Goal: Entertainment & Leisure: Consume media (video, audio)

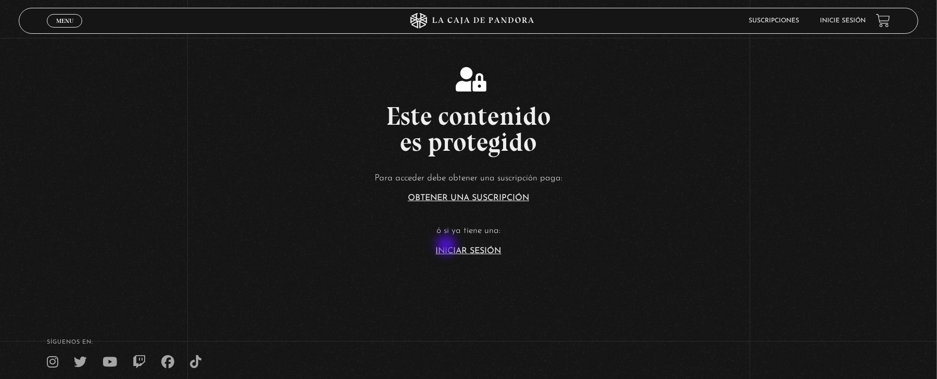
click at [447, 247] on link "Iniciar Sesión" at bounding box center [469, 251] width 66 height 8
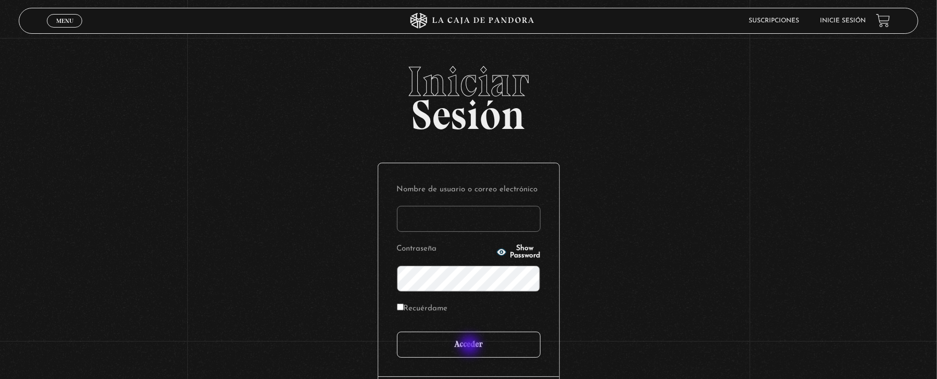
type input "mau.soze@hotmail.com"
click at [471, 346] on input "Acceder" at bounding box center [469, 345] width 144 height 26
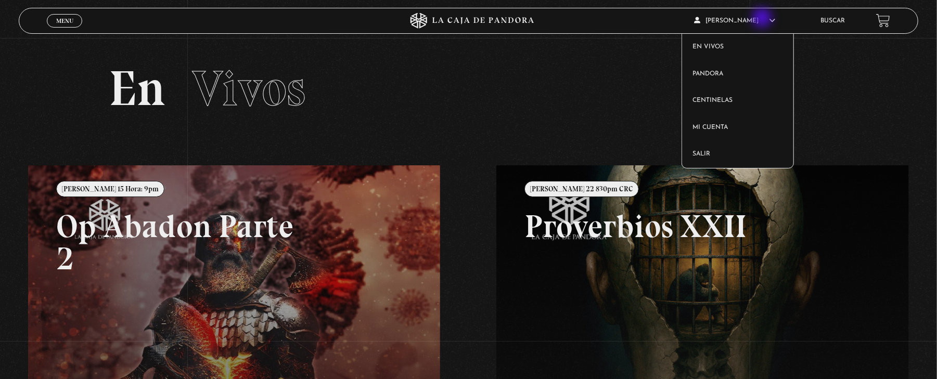
click at [762, 19] on span "[PERSON_NAME]" at bounding box center [734, 21] width 81 height 6
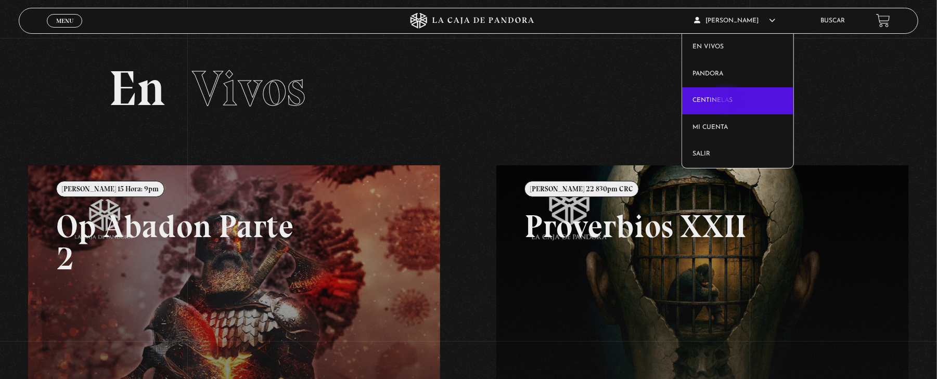
click at [726, 101] on link "Centinelas" at bounding box center [737, 100] width 111 height 27
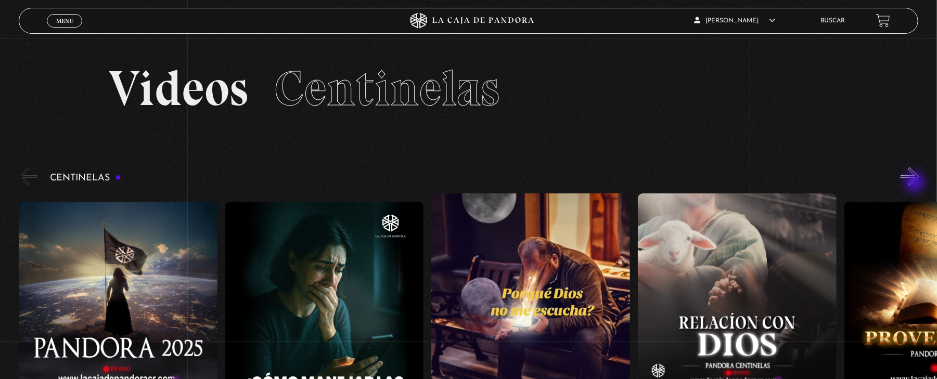
click at [916, 184] on button "»" at bounding box center [909, 176] width 18 height 18
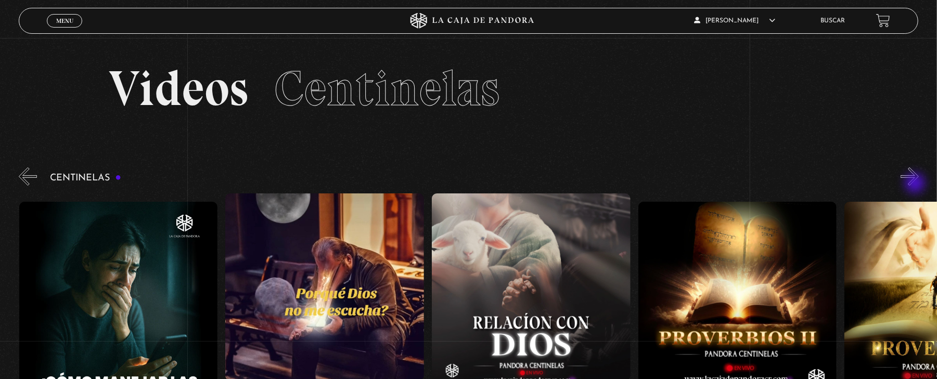
click at [916, 185] on button "»" at bounding box center [909, 176] width 18 height 18
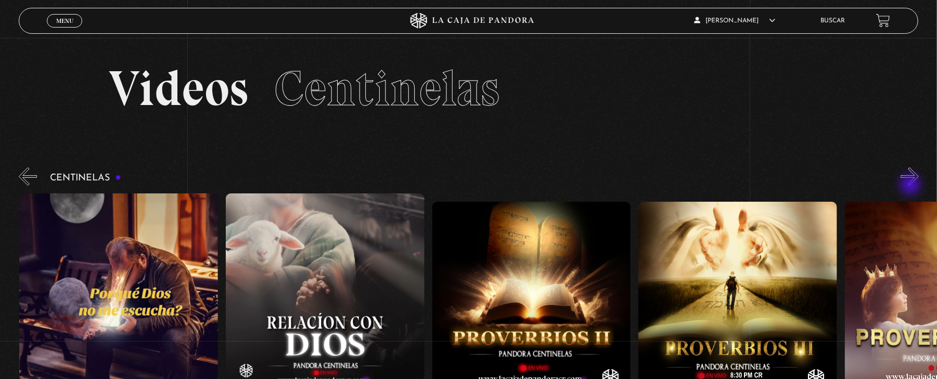
click at [911, 186] on div "Centinelas" at bounding box center [478, 291] width 918 height 253
click at [917, 179] on button "»" at bounding box center [909, 176] width 18 height 18
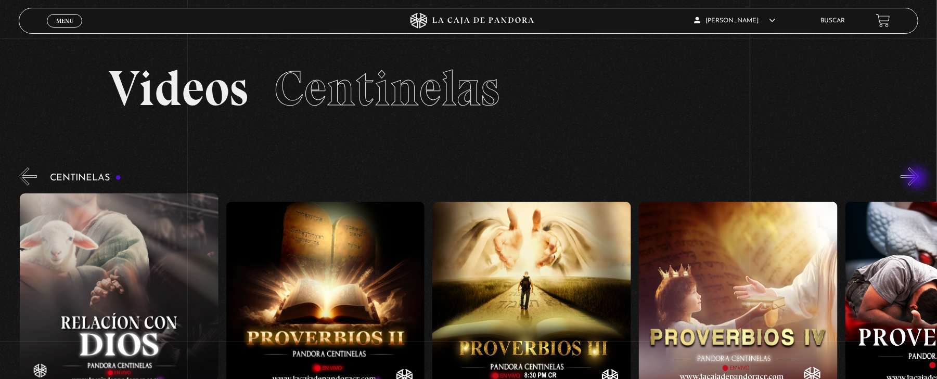
click at [917, 179] on button "»" at bounding box center [909, 176] width 18 height 18
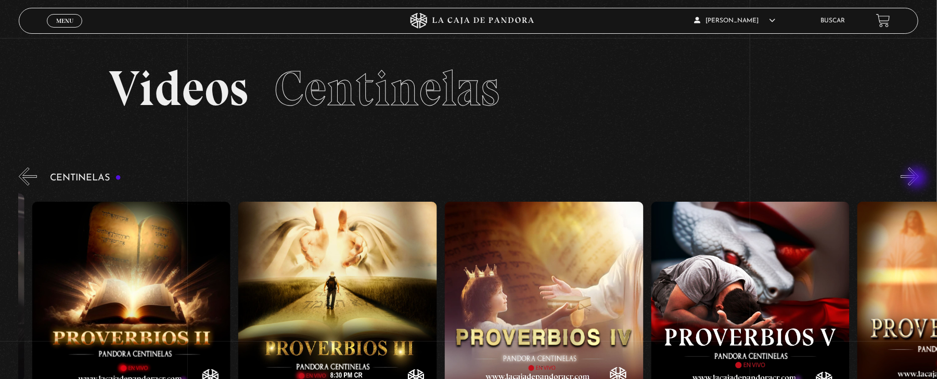
click at [917, 179] on button "»" at bounding box center [909, 176] width 18 height 18
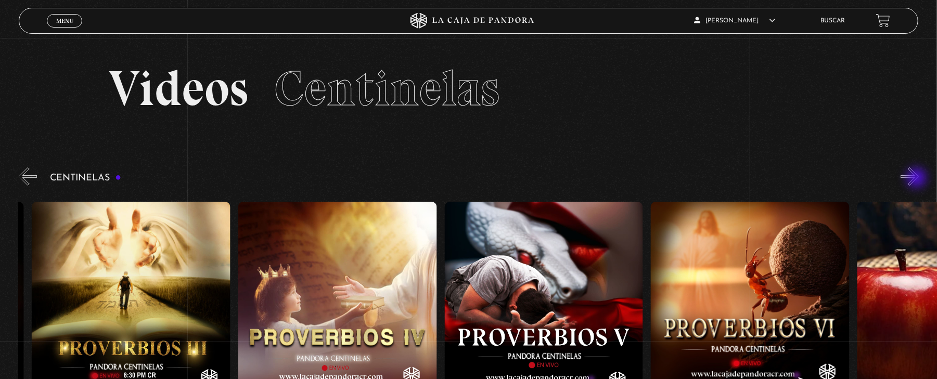
click at [917, 179] on button "»" at bounding box center [909, 176] width 18 height 18
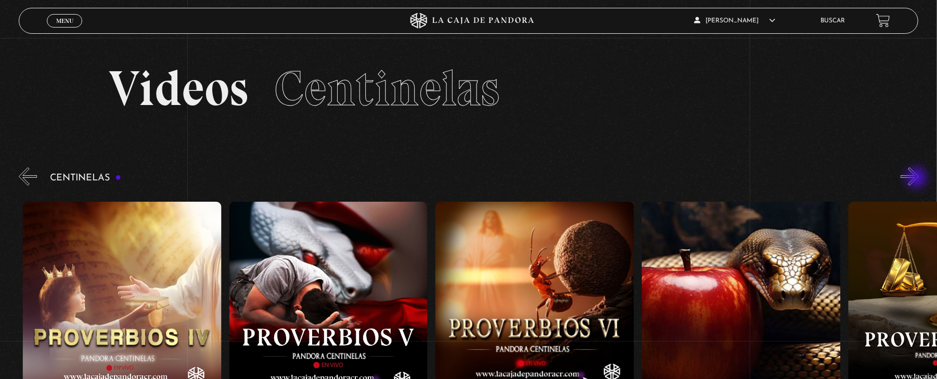
click at [917, 179] on button "»" at bounding box center [909, 176] width 18 height 18
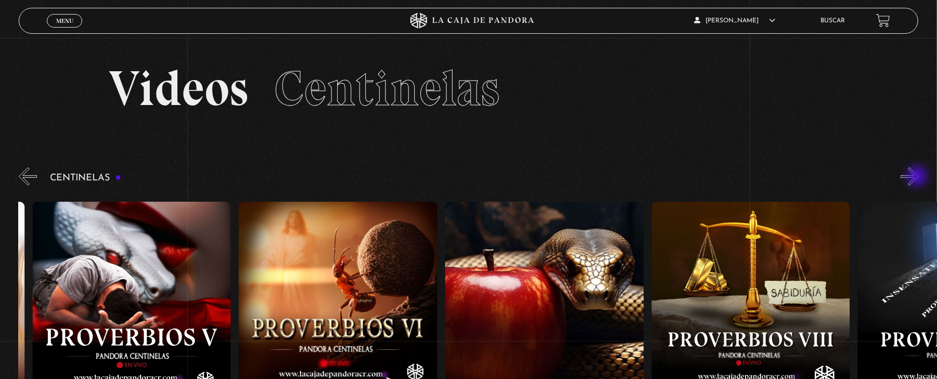
click at [918, 177] on button "»" at bounding box center [909, 176] width 18 height 18
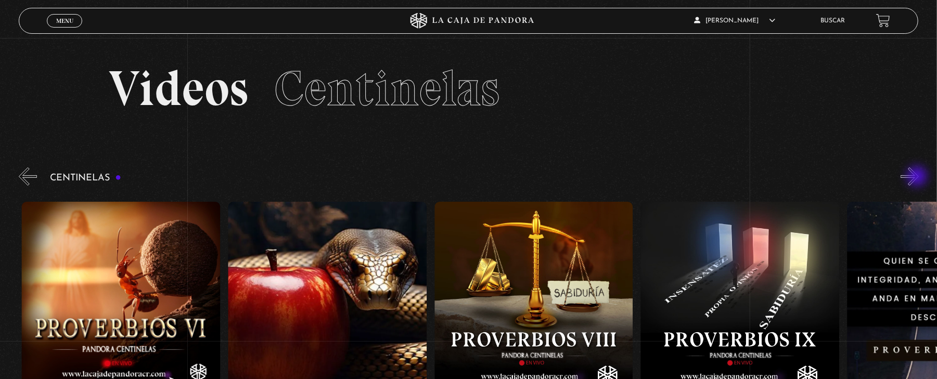
click at [918, 177] on button "»" at bounding box center [909, 176] width 18 height 18
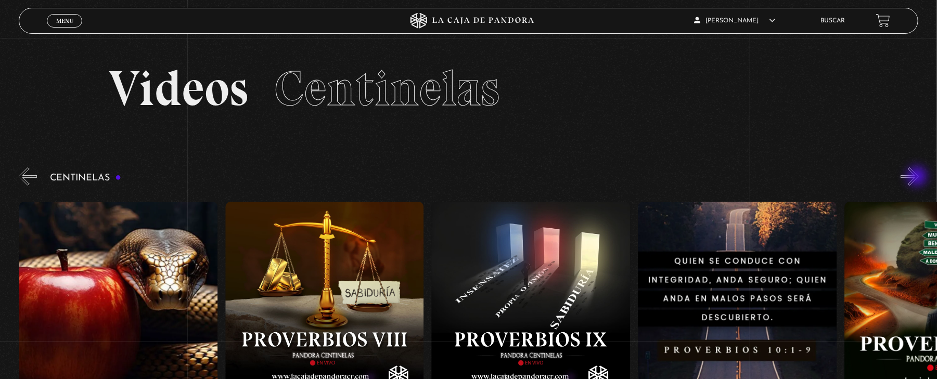
click at [918, 177] on button "»" at bounding box center [909, 176] width 18 height 18
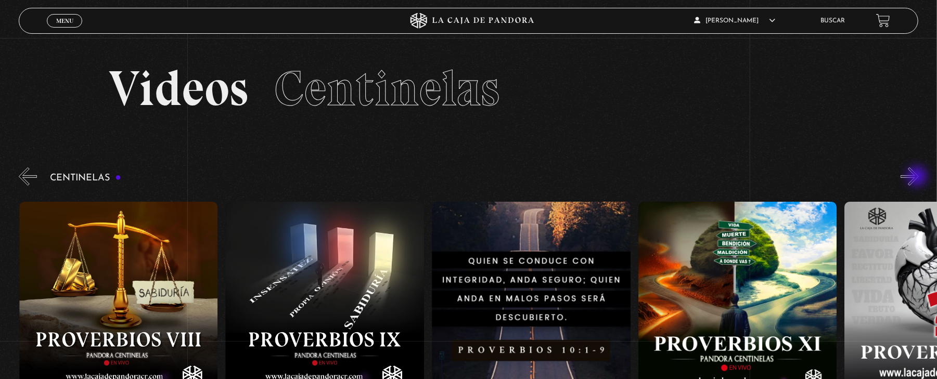
click at [918, 177] on button "»" at bounding box center [909, 176] width 18 height 18
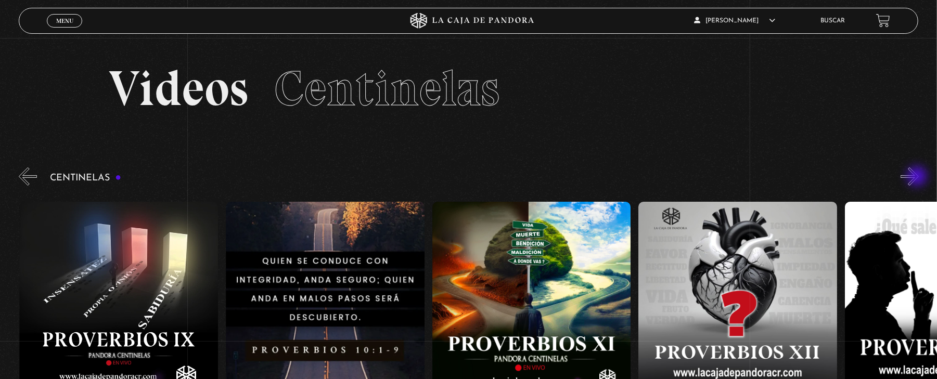
click at [918, 177] on button "»" at bounding box center [909, 176] width 18 height 18
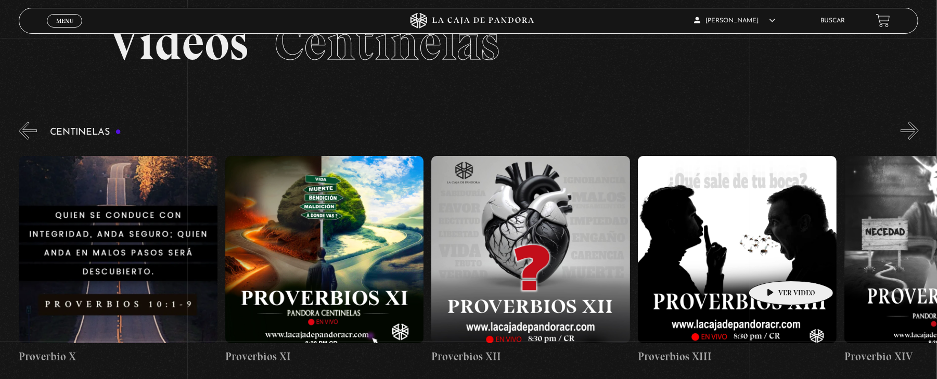
scroll to position [69, 0]
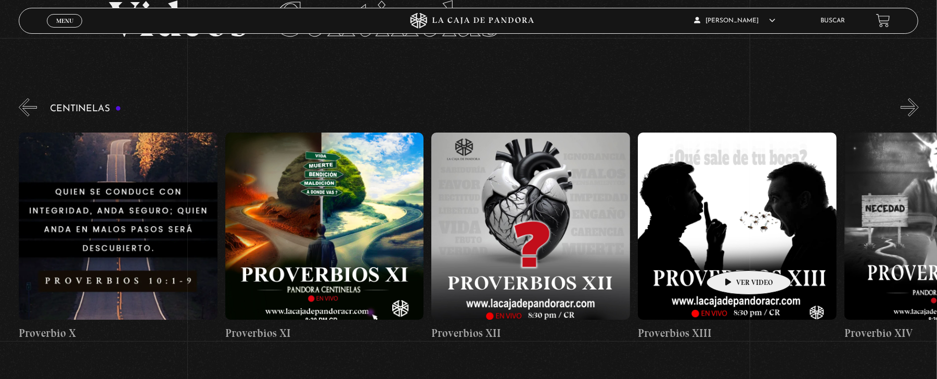
click at [732, 255] on figure at bounding box center [737, 226] width 199 height 187
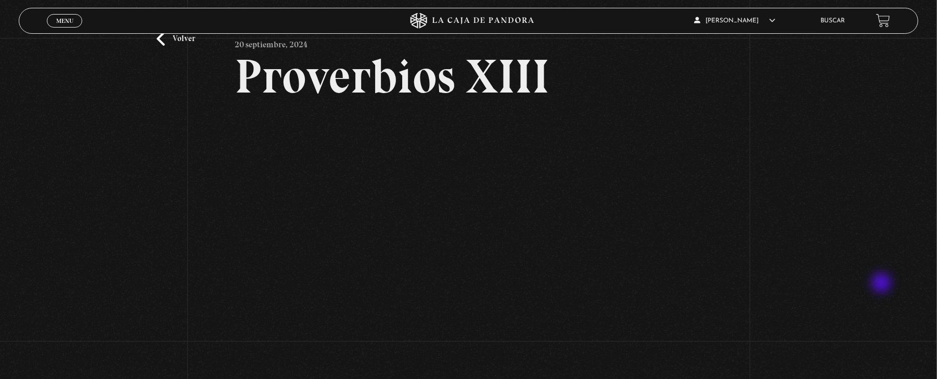
scroll to position [69, 0]
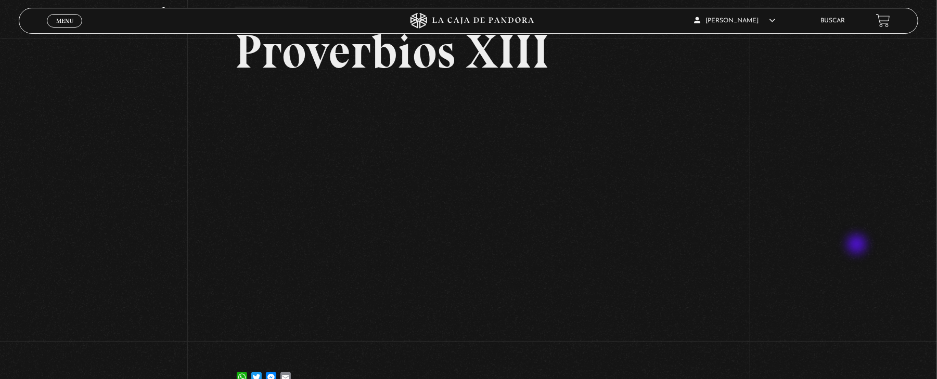
click at [858, 245] on div "Volver [DATE] Proverbios XIII WhatsApp Twitter Messenger Email" at bounding box center [468, 185] width 937 height 433
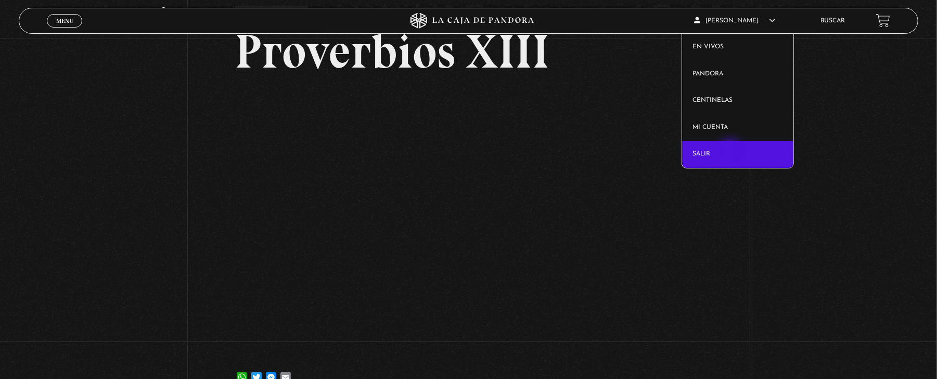
click at [731, 151] on link "Salir" at bounding box center [737, 154] width 111 height 27
